Goal: Information Seeking & Learning: Learn about a topic

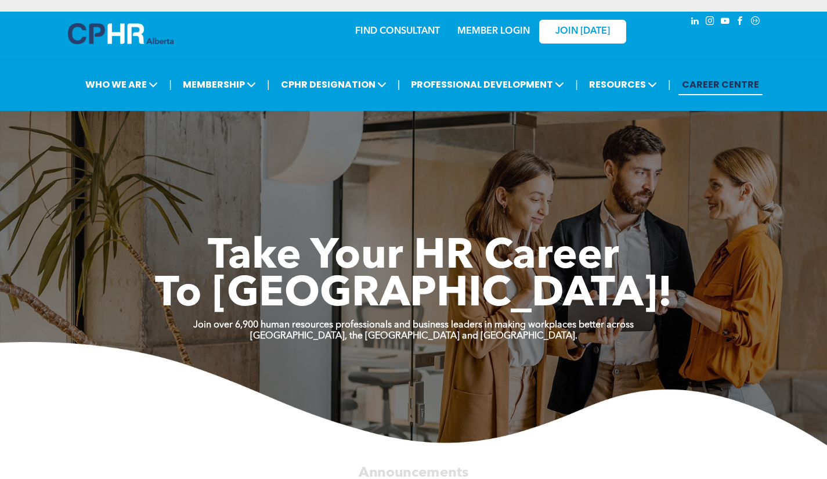
click at [738, 33] on div at bounding box center [704, 36] width 116 height 49
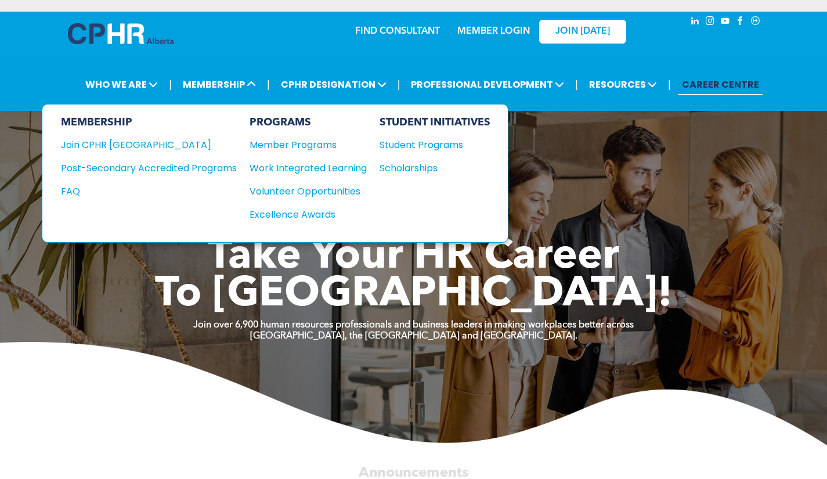
click at [265, 146] on div "Member Programs" at bounding box center [303, 145] width 106 height 15
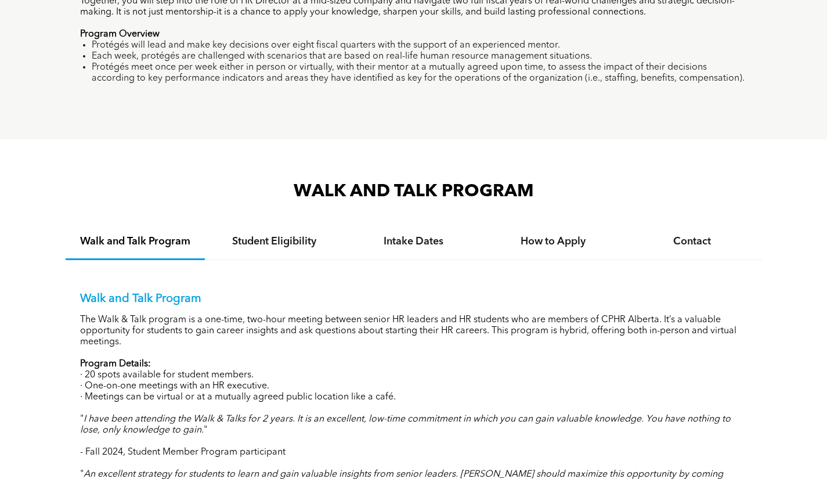
scroll to position [930, 0]
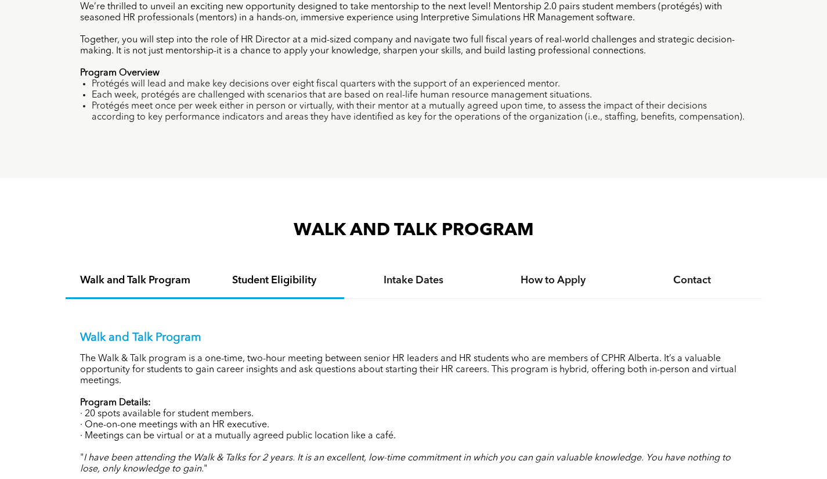
click at [272, 278] on h4 "Student Eligibility" at bounding box center [274, 280] width 118 height 13
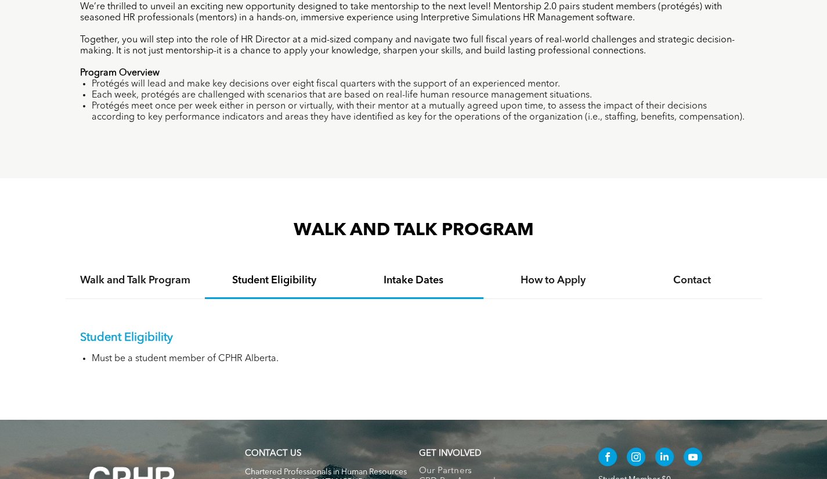
click at [391, 279] on h4 "Intake Dates" at bounding box center [414, 280] width 118 height 13
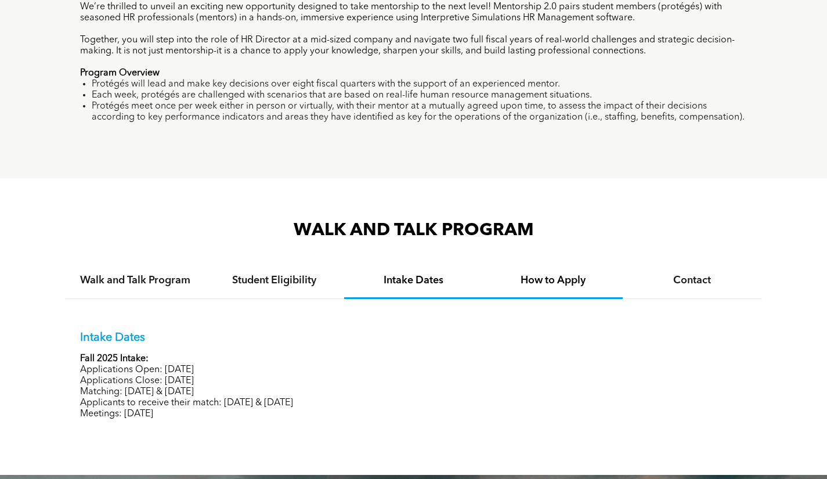
click at [568, 282] on h4 "How to Apply" at bounding box center [553, 280] width 118 height 13
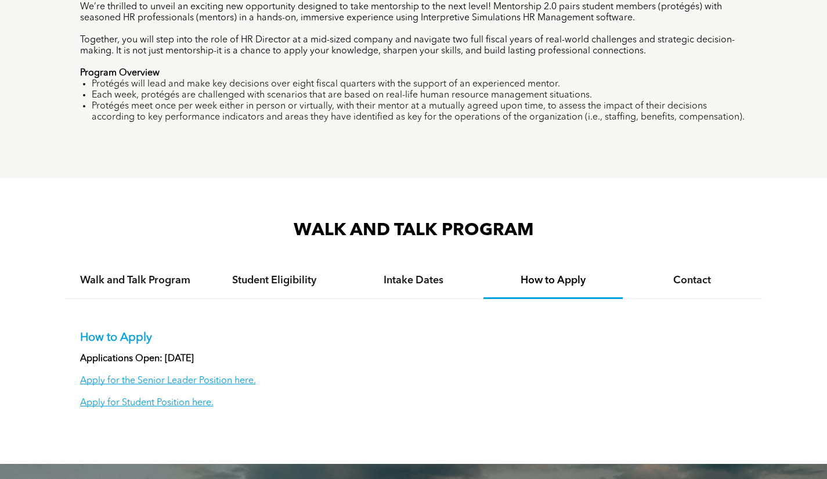
click at [692, 290] on div "Contact" at bounding box center [692, 280] width 139 height 35
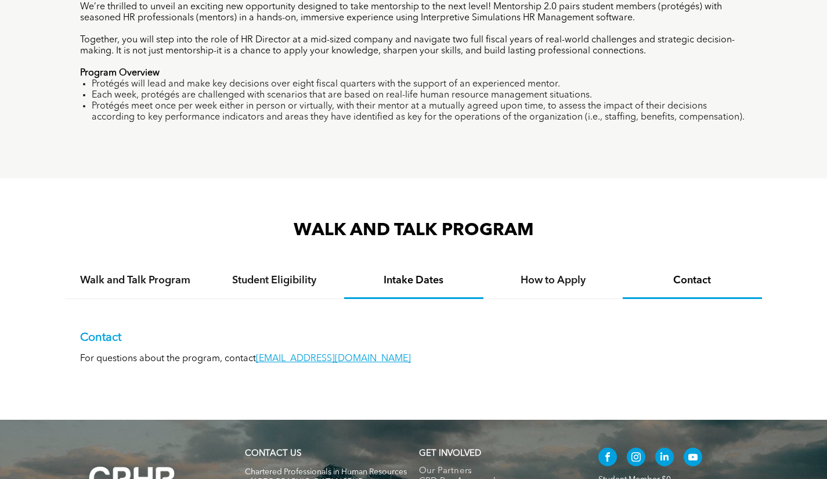
click at [434, 292] on div "Intake Dates" at bounding box center [413, 280] width 139 height 35
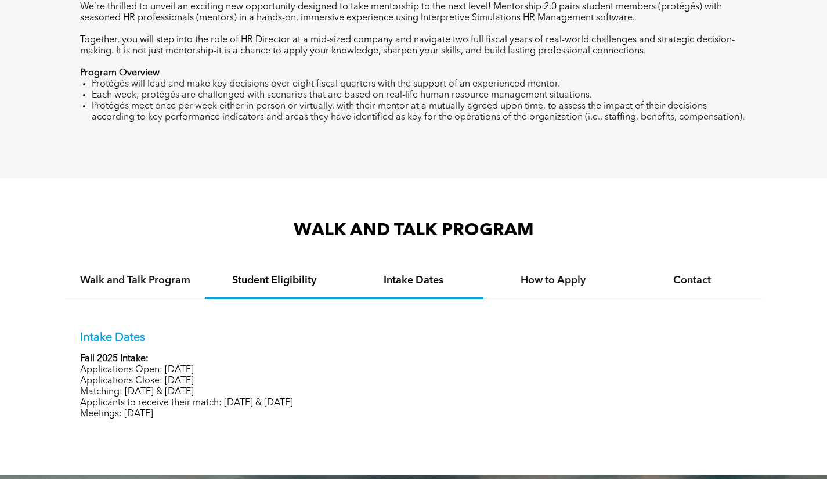
click at [265, 291] on div "Student Eligibility" at bounding box center [274, 280] width 139 height 35
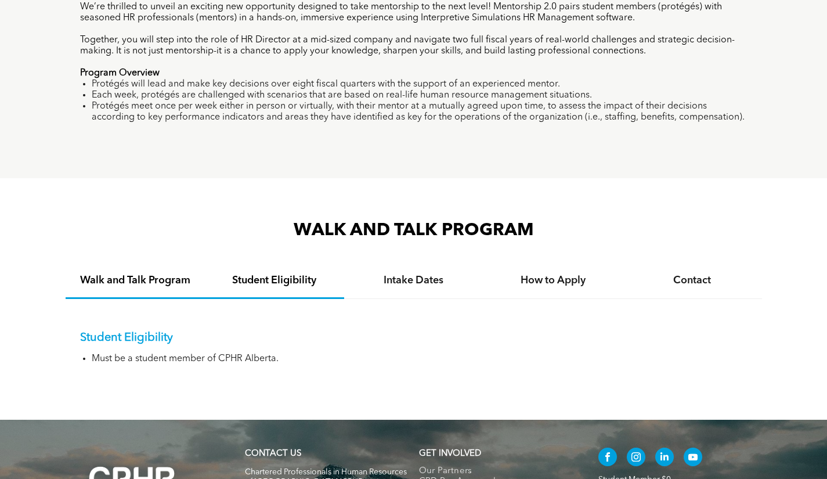
click at [174, 291] on div "Walk and Talk Program" at bounding box center [135, 280] width 139 height 35
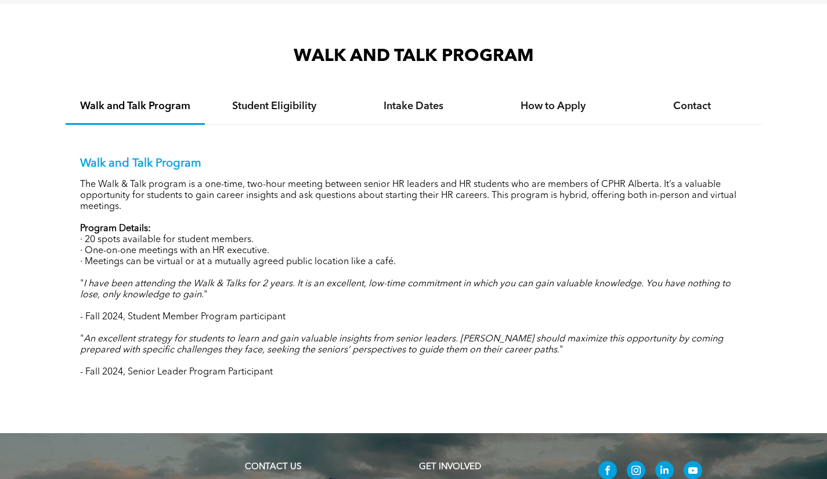
scroll to position [1046, 0]
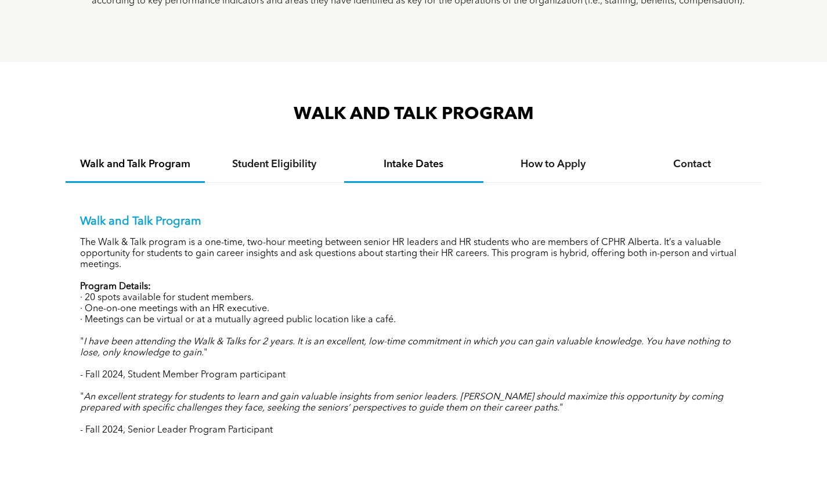
click at [436, 170] on h4 "Intake Dates" at bounding box center [414, 164] width 118 height 13
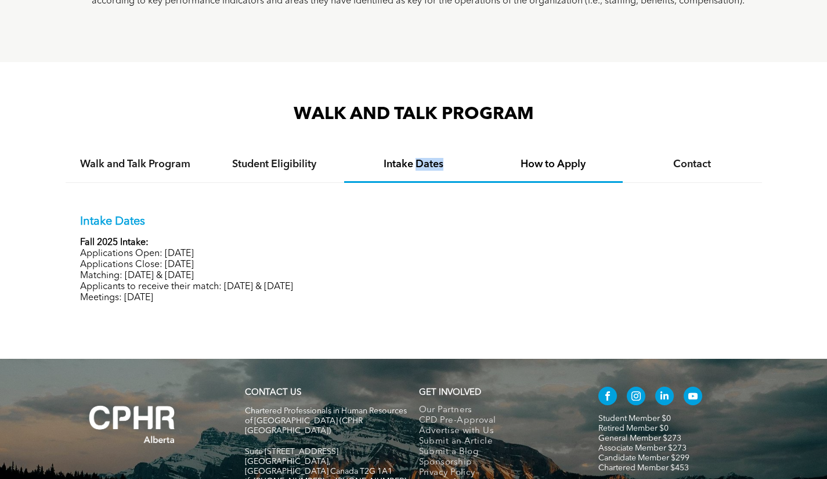
click at [575, 172] on div "How to Apply" at bounding box center [552, 164] width 139 height 35
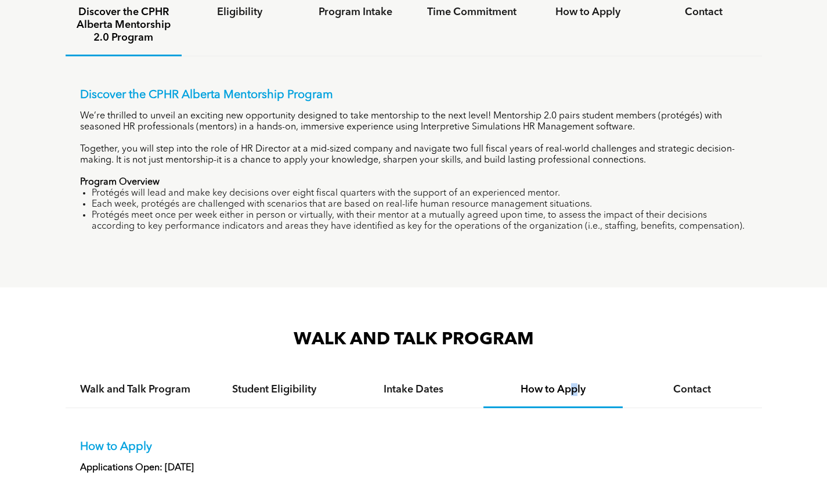
scroll to position [814, 0]
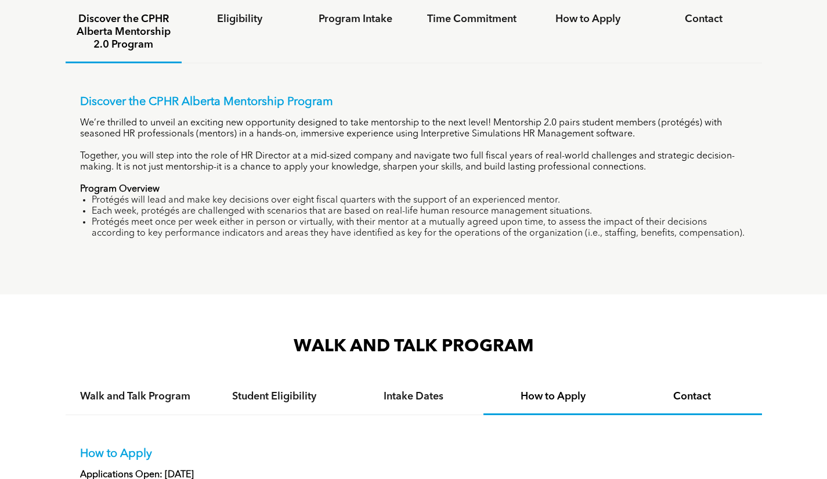
click at [696, 394] on h4 "Contact" at bounding box center [692, 396] width 118 height 13
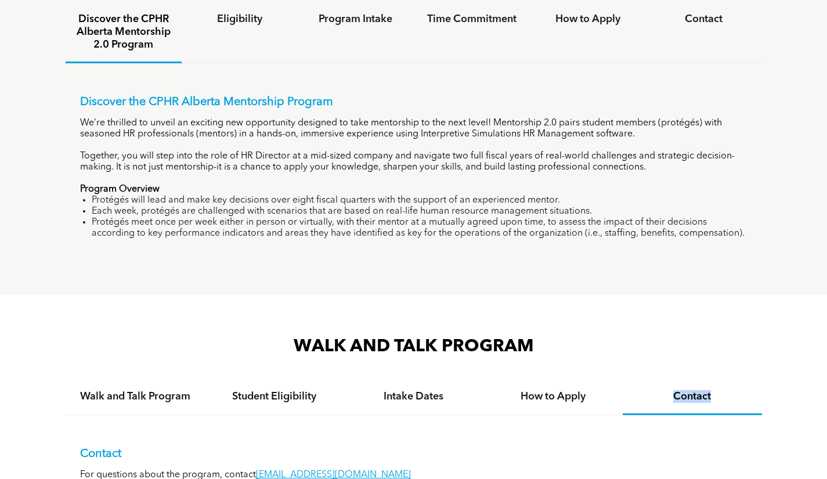
click at [695, 404] on div "Contact" at bounding box center [692, 397] width 139 height 35
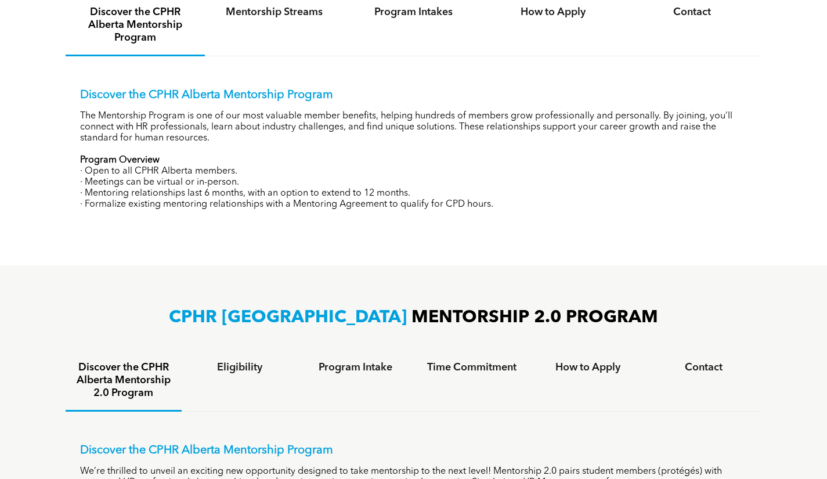
scroll to position [582, 0]
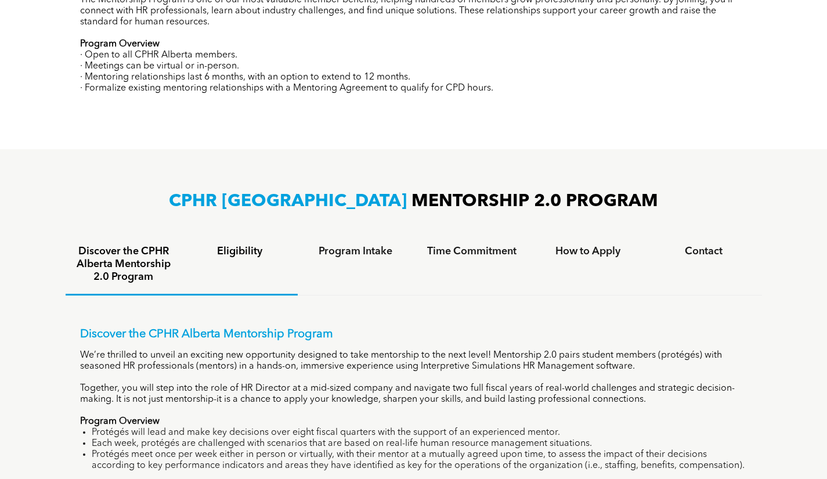
click at [250, 248] on h4 "Eligibility" at bounding box center [239, 251] width 95 height 13
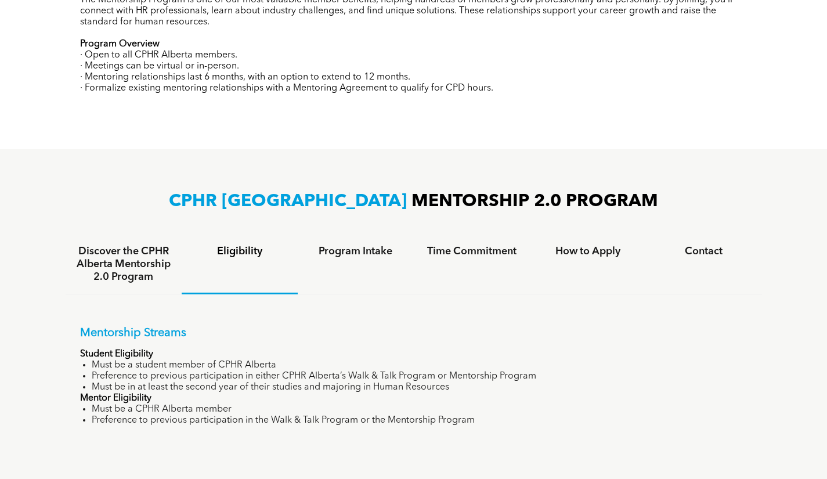
scroll to position [698, 0]
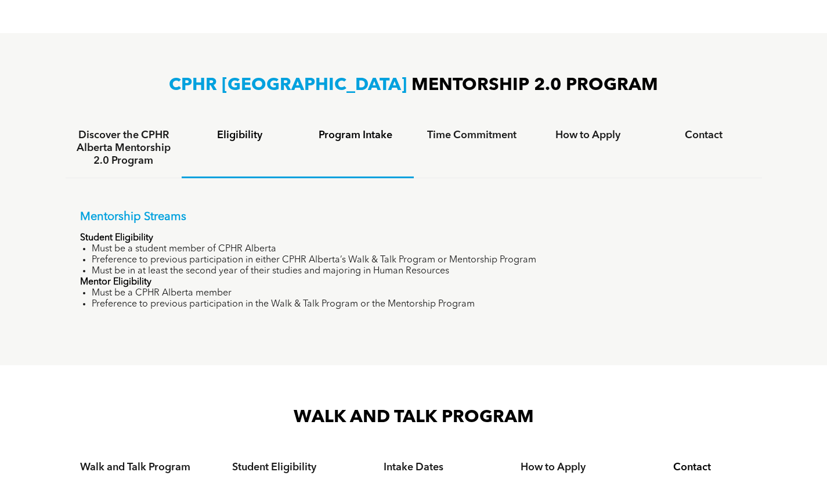
click at [352, 147] on div "Program Intake" at bounding box center [356, 148] width 116 height 60
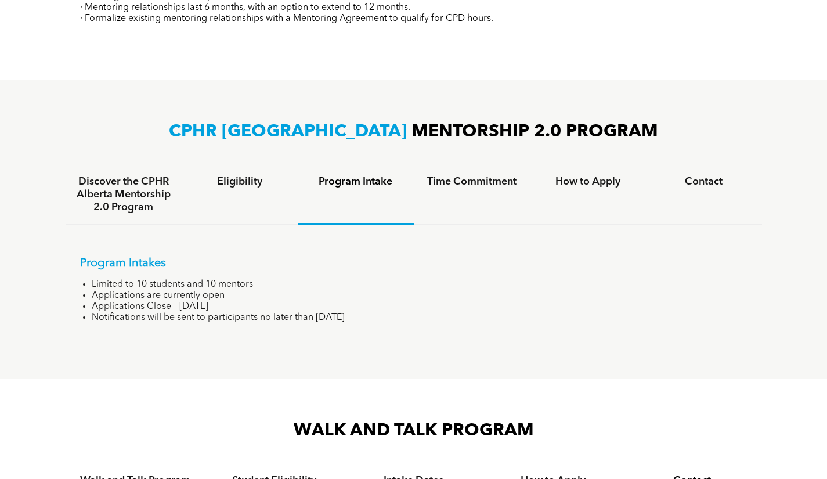
scroll to position [640, 0]
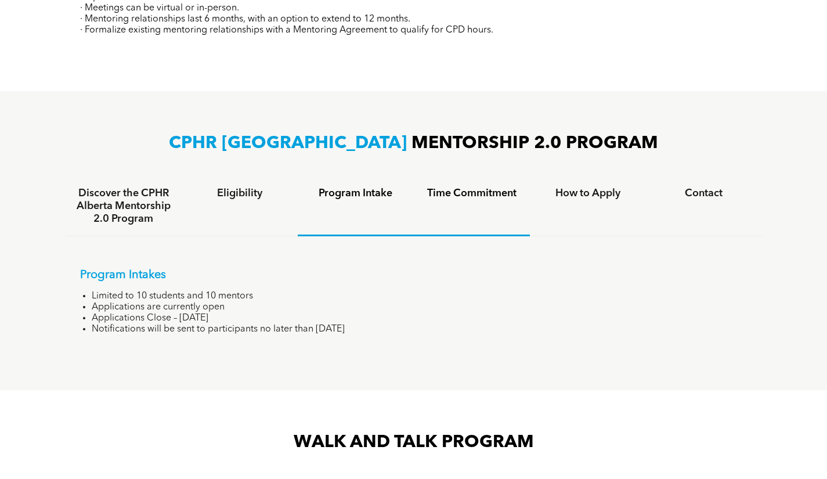
click at [478, 196] on h4 "Time Commitment" at bounding box center [471, 193] width 95 height 13
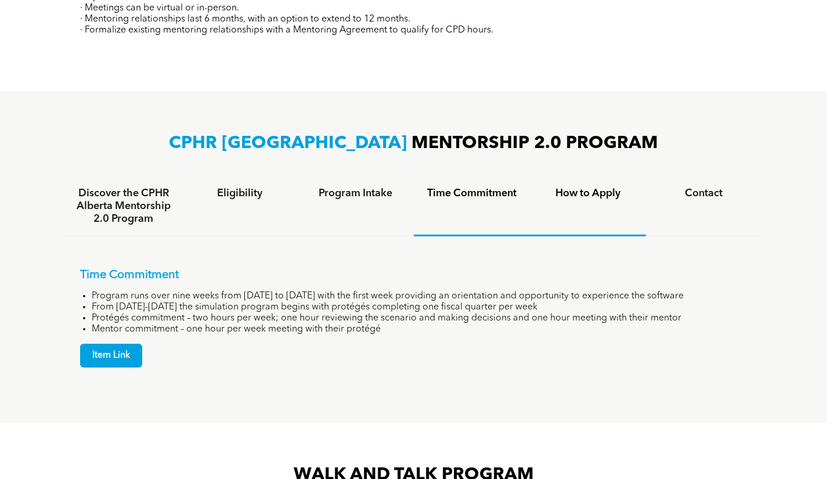
click at [600, 201] on div "How to Apply" at bounding box center [588, 206] width 116 height 60
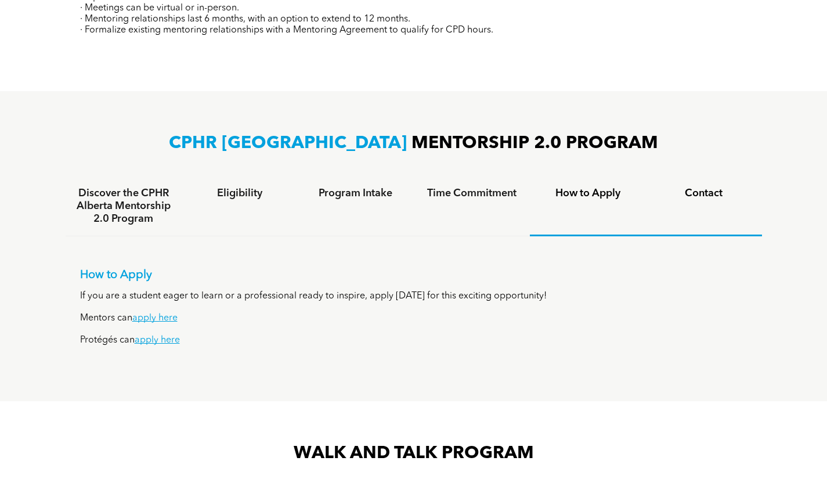
click at [693, 194] on h4 "Contact" at bounding box center [703, 193] width 95 height 13
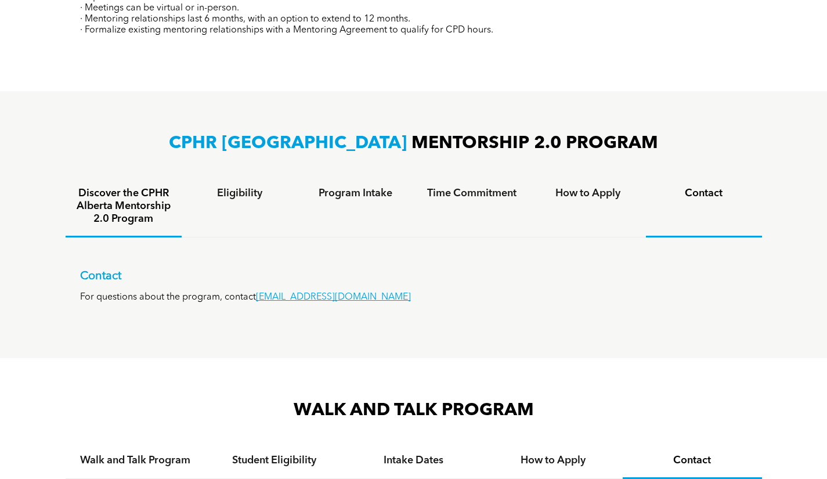
click at [101, 205] on h4 "Discover the CPHR Alberta Mentorship 2.0 Program" at bounding box center [123, 206] width 95 height 38
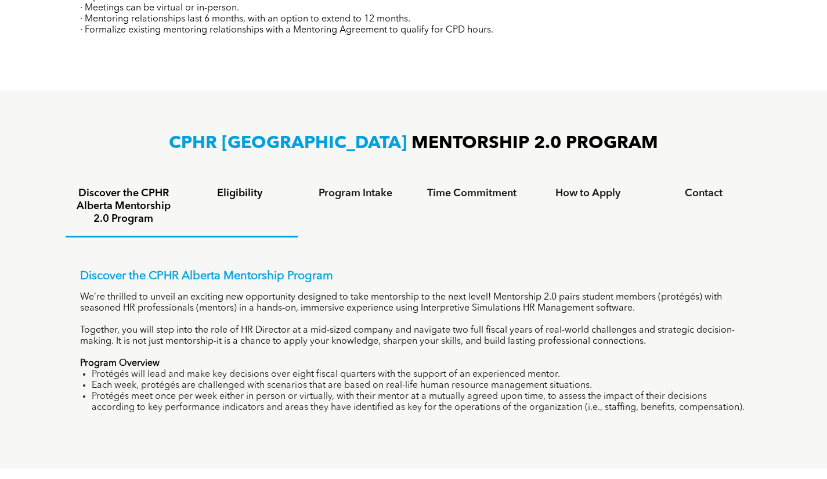
click at [234, 215] on div "Eligibility" at bounding box center [240, 206] width 116 height 61
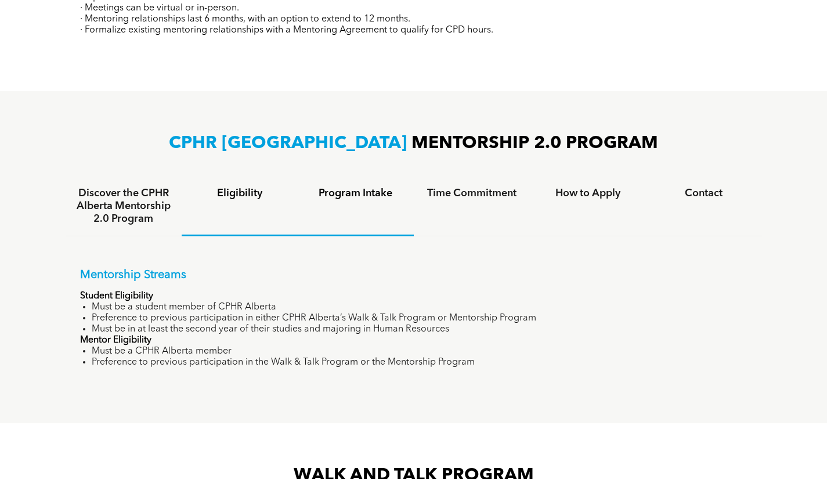
click at [349, 215] on div "Program Intake" at bounding box center [356, 206] width 116 height 60
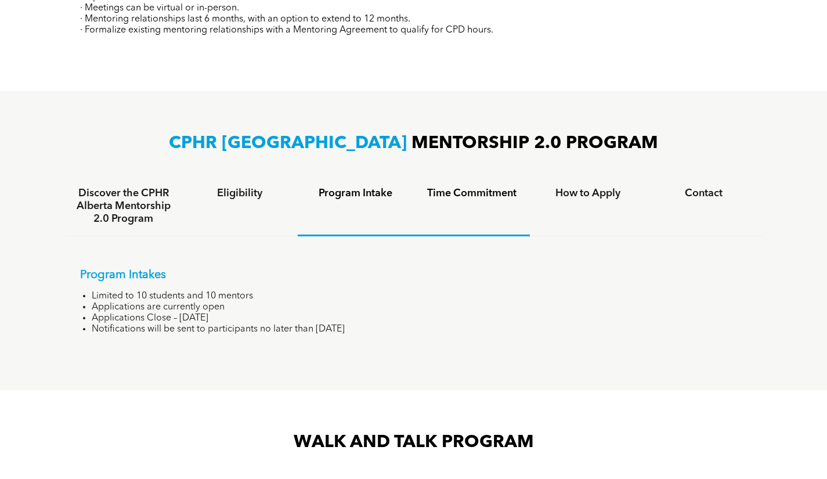
click at [478, 219] on div "Time Commitment" at bounding box center [472, 206] width 116 height 60
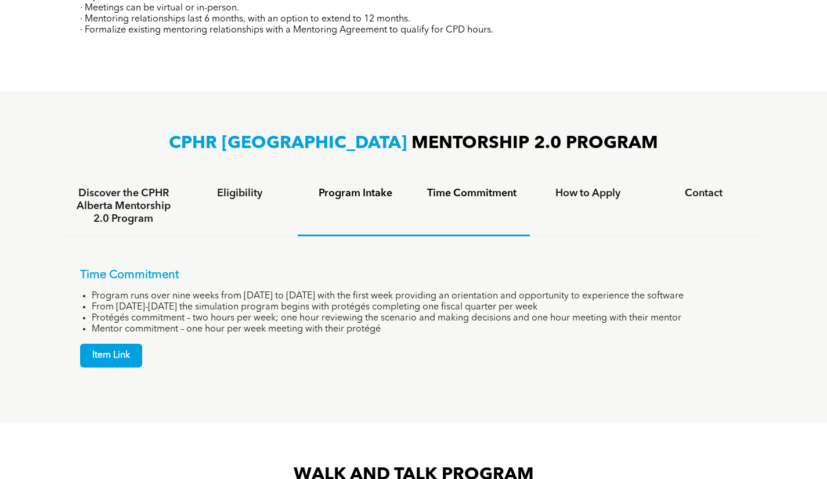
click at [348, 208] on div "Program Intake" at bounding box center [356, 206] width 116 height 60
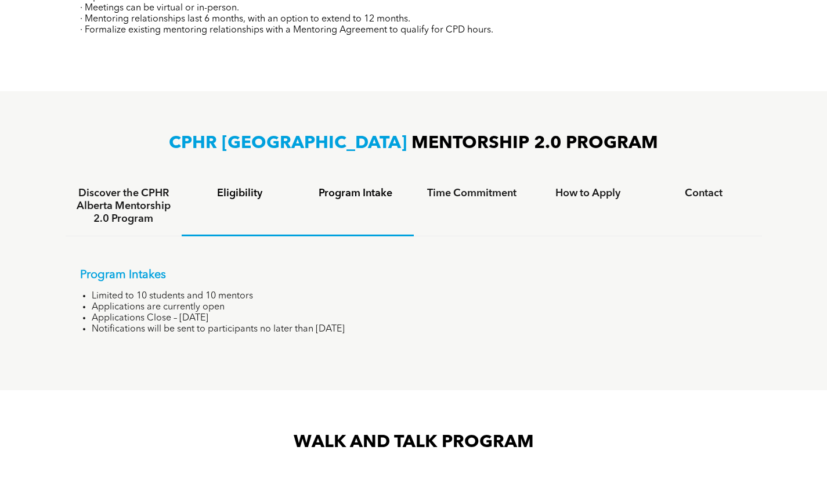
click at [245, 206] on div "Eligibility" at bounding box center [240, 206] width 116 height 60
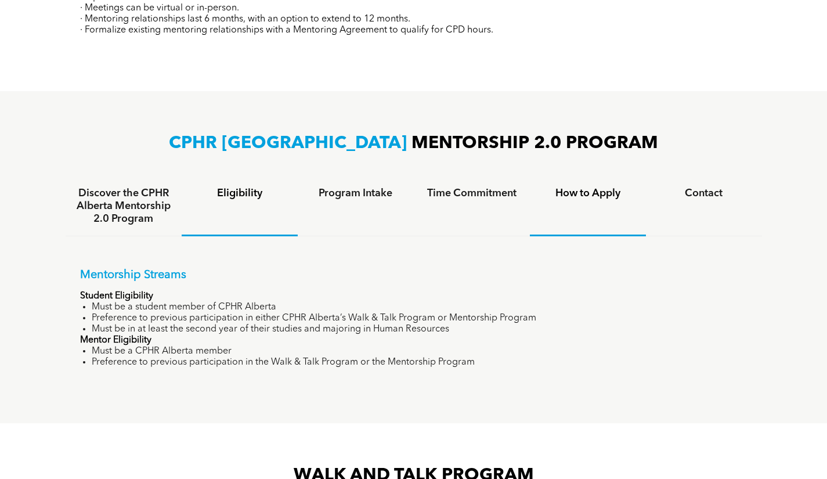
click at [593, 197] on h4 "How to Apply" at bounding box center [587, 193] width 95 height 13
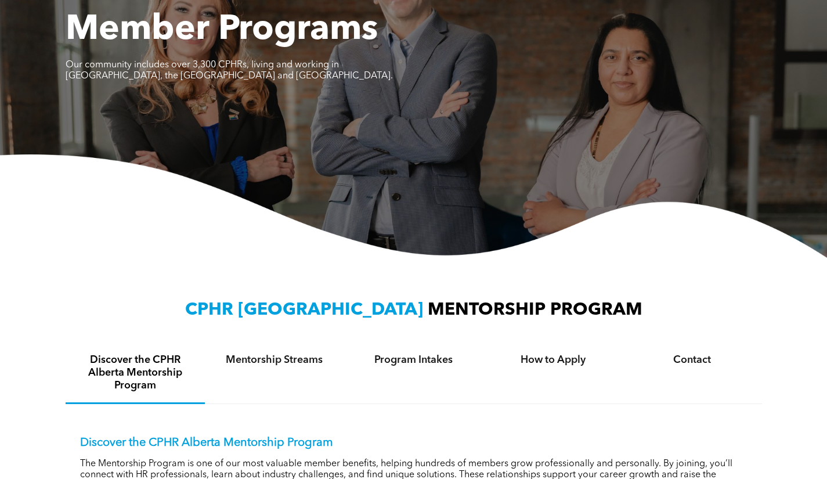
scroll to position [118, 0]
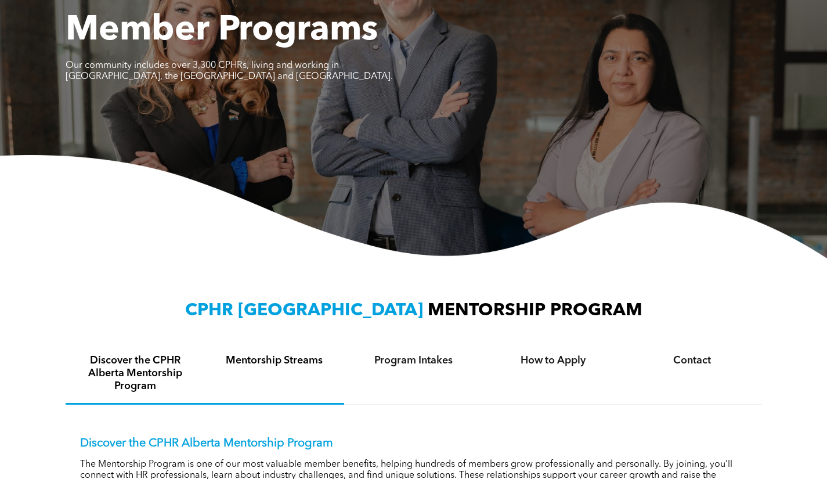
click at [270, 364] on h4 "Mentorship Streams" at bounding box center [274, 360] width 118 height 13
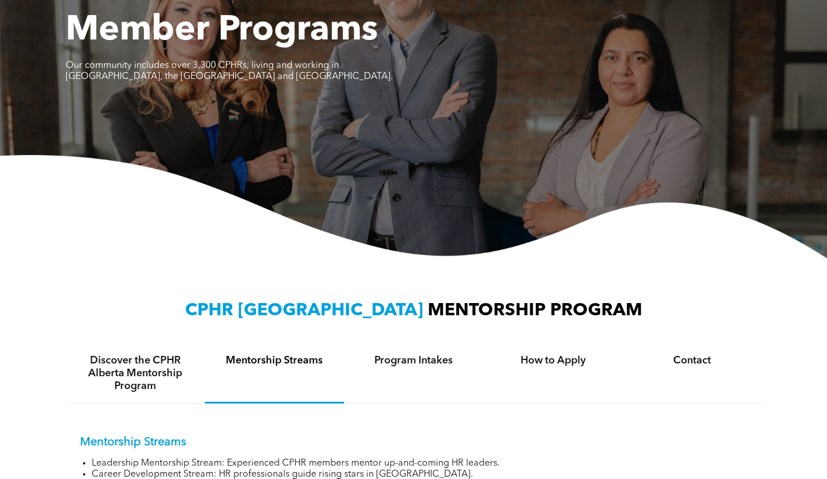
click at [270, 364] on h4 "Mentorship Streams" at bounding box center [274, 360] width 118 height 13
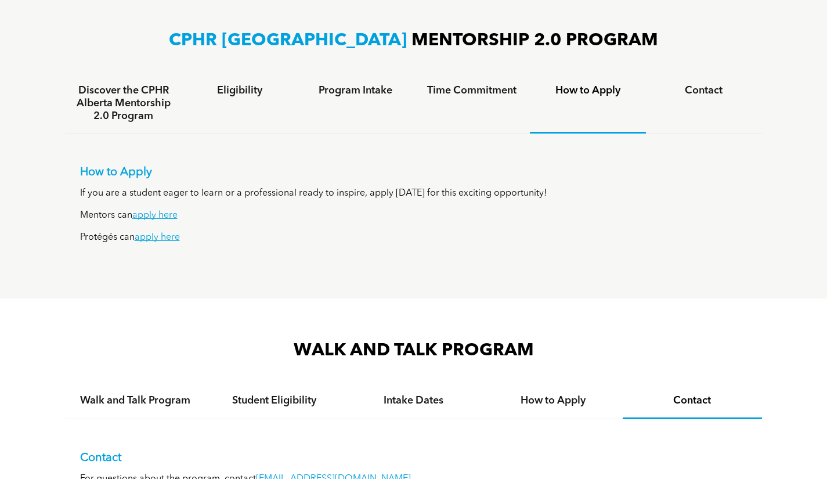
scroll to position [698, 0]
click at [485, 106] on div "Time Commitment" at bounding box center [472, 103] width 116 height 60
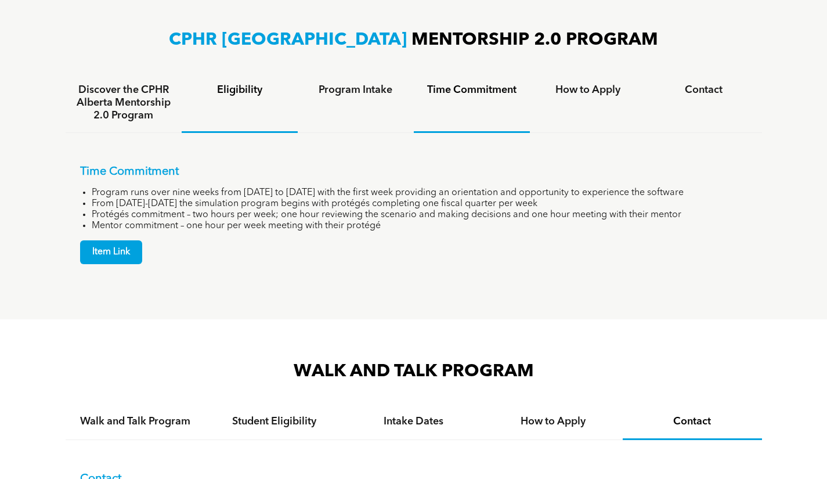
click at [280, 97] on div "Eligibility" at bounding box center [240, 103] width 116 height 60
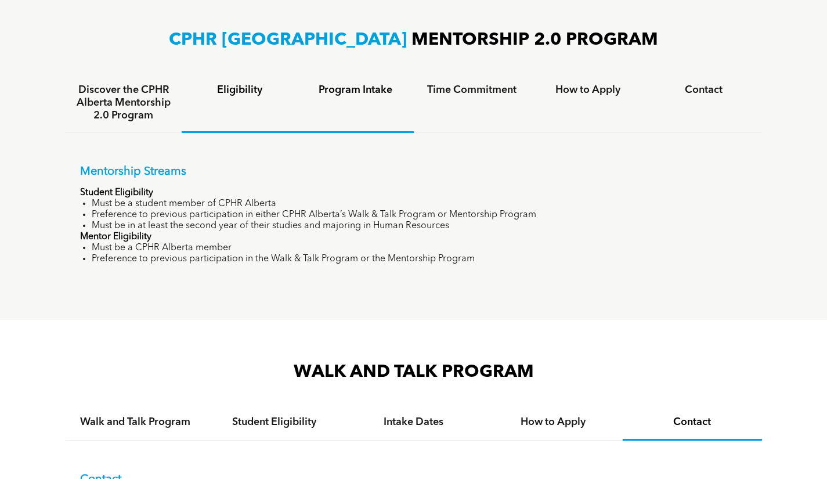
click at [373, 106] on div "Program Intake" at bounding box center [356, 103] width 116 height 60
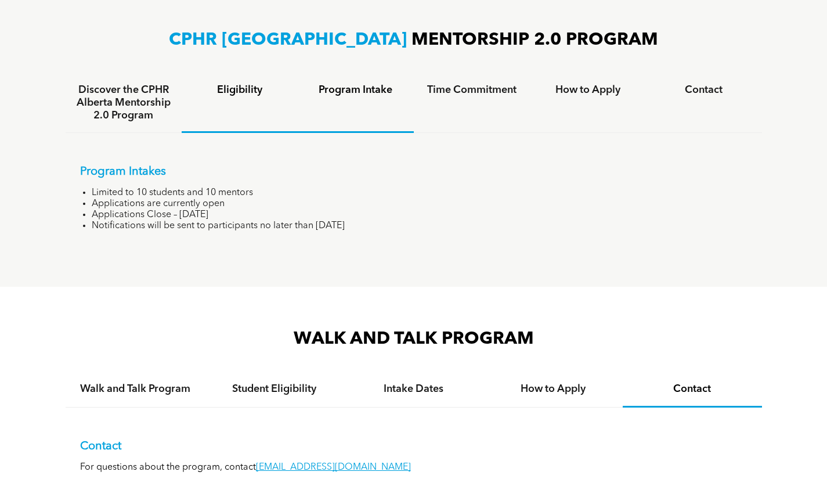
click at [242, 98] on div "Eligibility" at bounding box center [240, 103] width 116 height 60
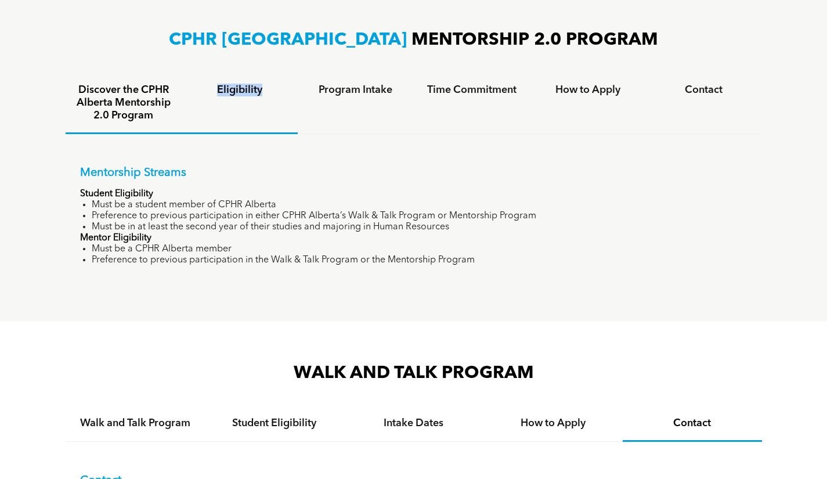
click at [116, 100] on h4 "Discover the CPHR Alberta Mentorship 2.0 Program" at bounding box center [123, 103] width 95 height 38
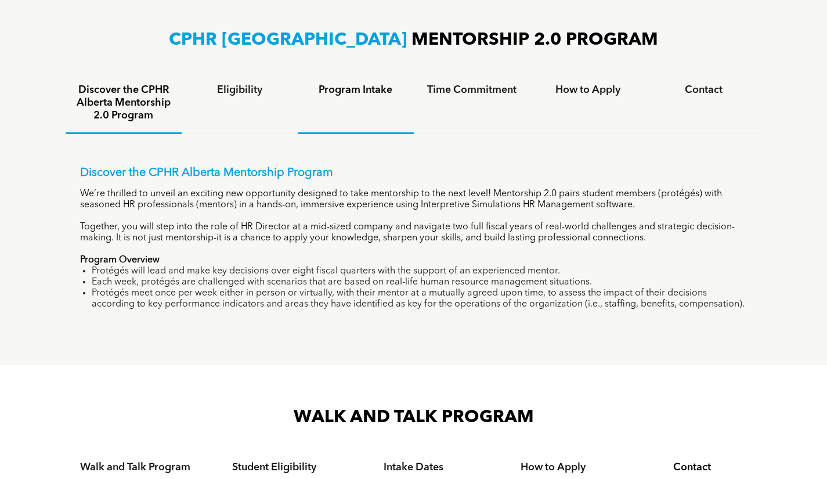
click at [356, 91] on h4 "Program Intake" at bounding box center [355, 90] width 95 height 13
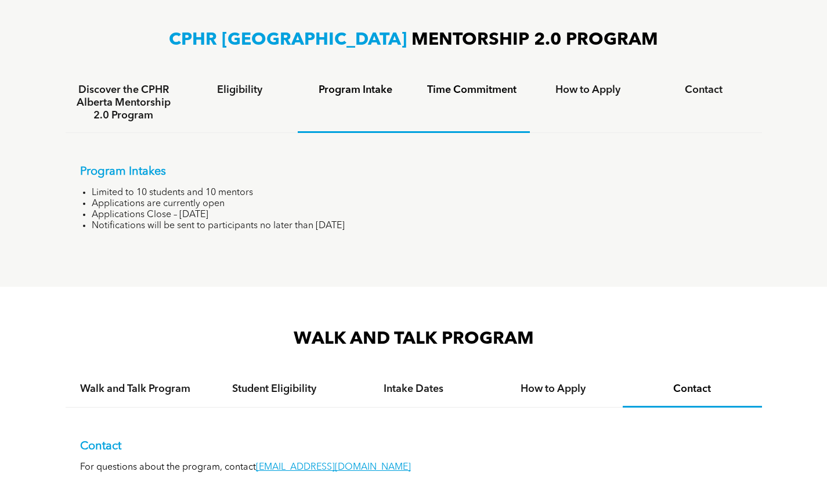
click at [494, 92] on h4 "Time Commitment" at bounding box center [471, 90] width 95 height 13
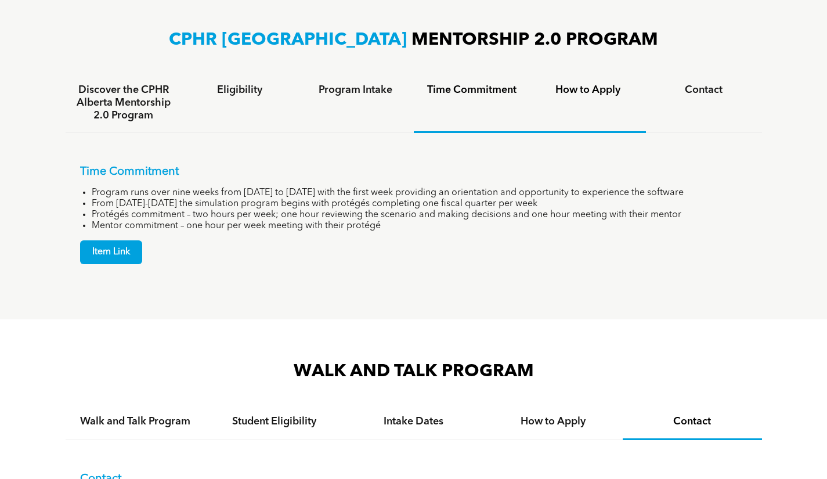
click at [566, 89] on h4 "How to Apply" at bounding box center [587, 90] width 95 height 13
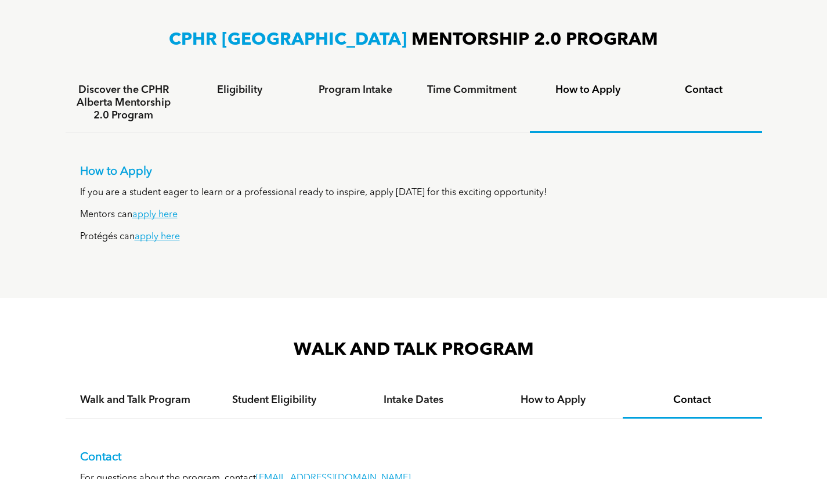
click at [709, 90] on h4 "Contact" at bounding box center [703, 90] width 95 height 13
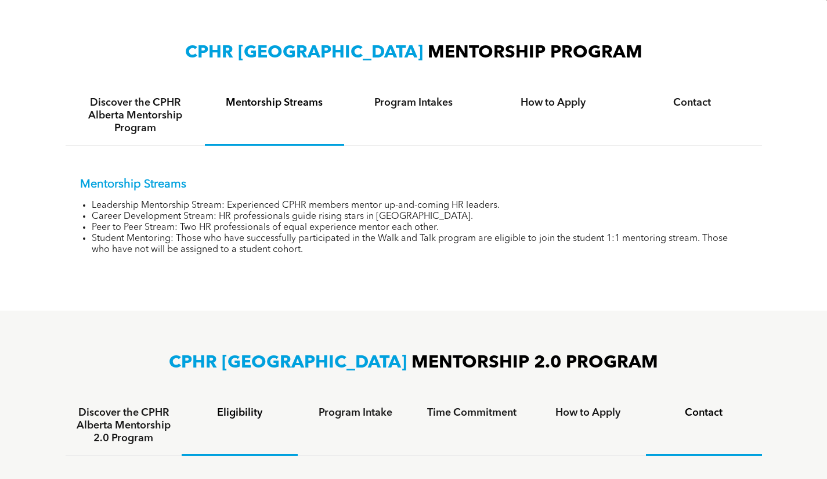
scroll to position [350, 0]
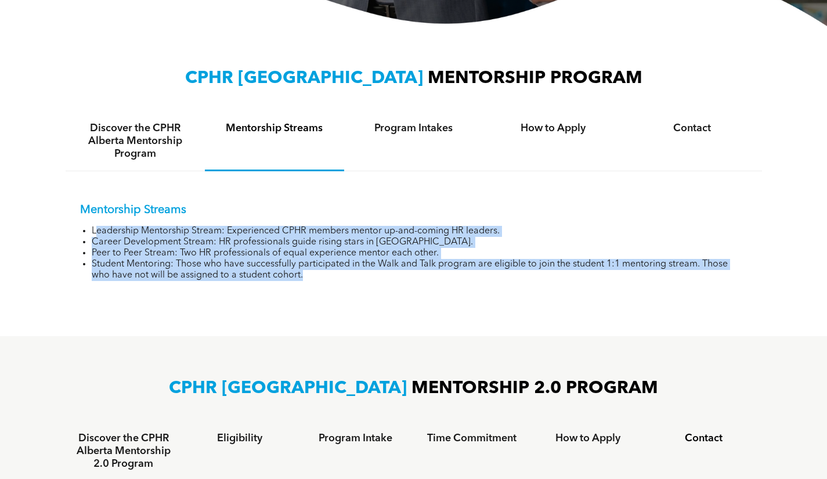
drag, startPoint x: 94, startPoint y: 230, endPoint x: 340, endPoint y: 273, distance: 249.9
click at [340, 273] on ul "Leadership Mentorship Stream: Experienced CPHR members mentor up-and-coming HR …" at bounding box center [413, 253] width 667 height 55
click at [301, 277] on li "Student Mentoring: Those who have successfully participated in the Walk and Tal…" at bounding box center [420, 270] width 656 height 22
drag, startPoint x: 92, startPoint y: 229, endPoint x: 324, endPoint y: 279, distance: 238.0
click at [324, 279] on ul "Leadership Mentorship Stream: Experienced CPHR members mentor up-and-coming HR …" at bounding box center [413, 253] width 667 height 55
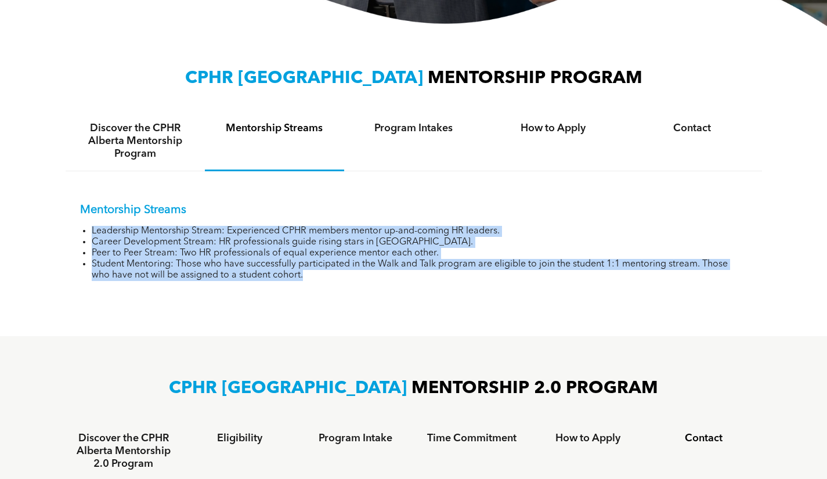
copy ul "Leadership Mentorship Stream: Experienced CPHR members mentor up-and-coming HR …"
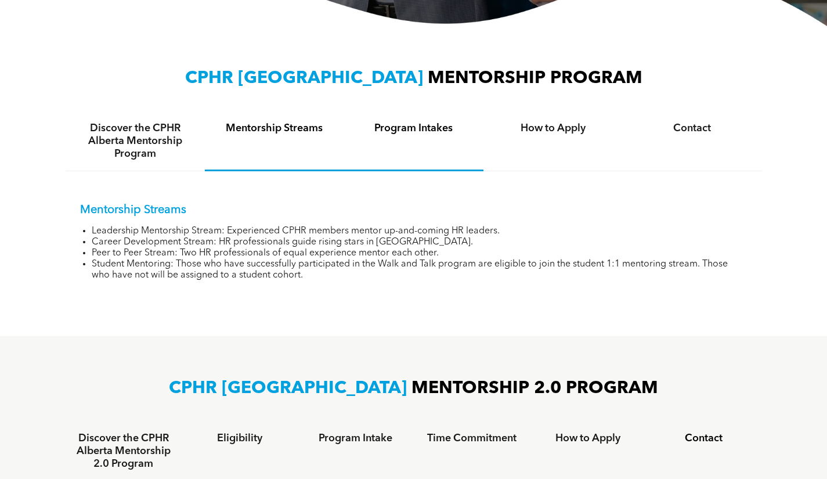
click at [427, 138] on div "Program Intakes" at bounding box center [413, 141] width 139 height 60
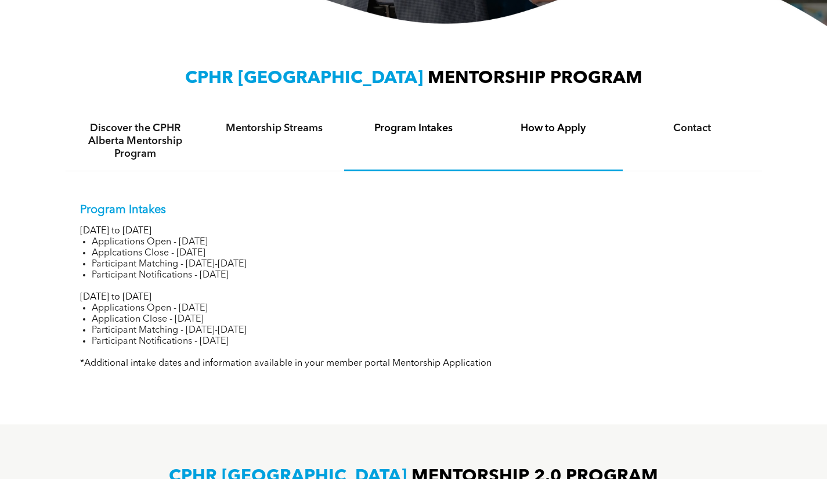
click at [576, 132] on h4 "How to Apply" at bounding box center [553, 128] width 118 height 13
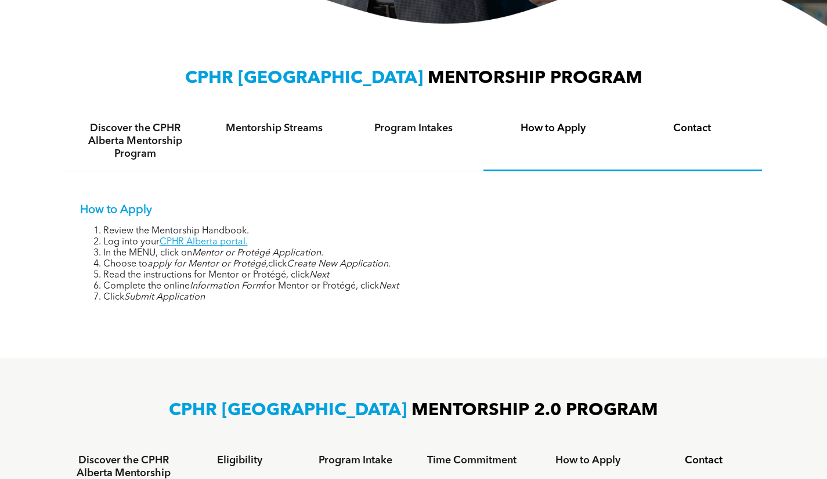
click at [684, 134] on h4 "Contact" at bounding box center [692, 128] width 118 height 13
